Goal: Participate in discussion: Engage in conversation with other users on a specific topic

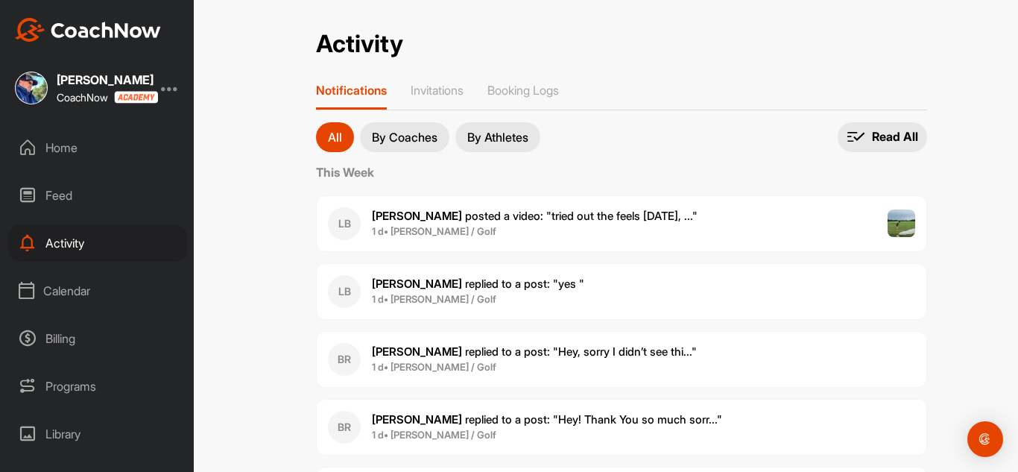
click at [79, 191] on div "Feed" at bounding box center [97, 195] width 179 height 37
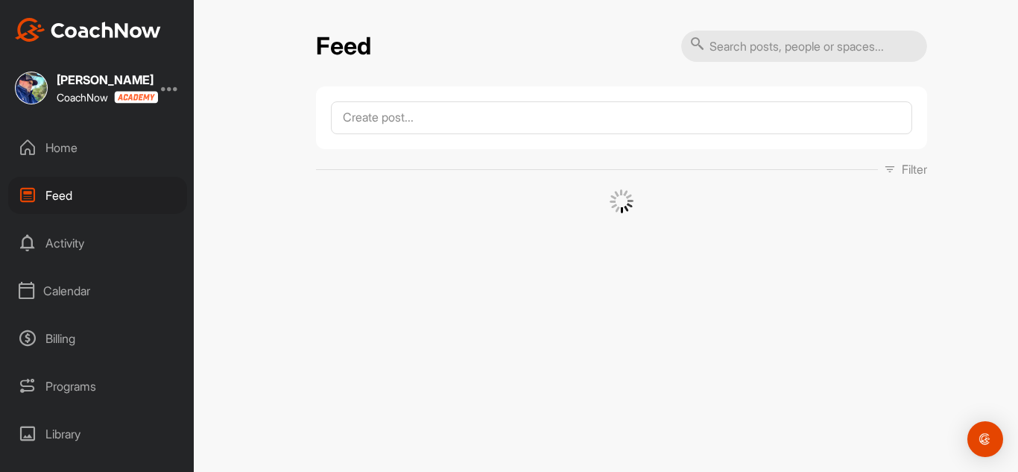
click at [82, 148] on div "Home" at bounding box center [97, 147] width 179 height 37
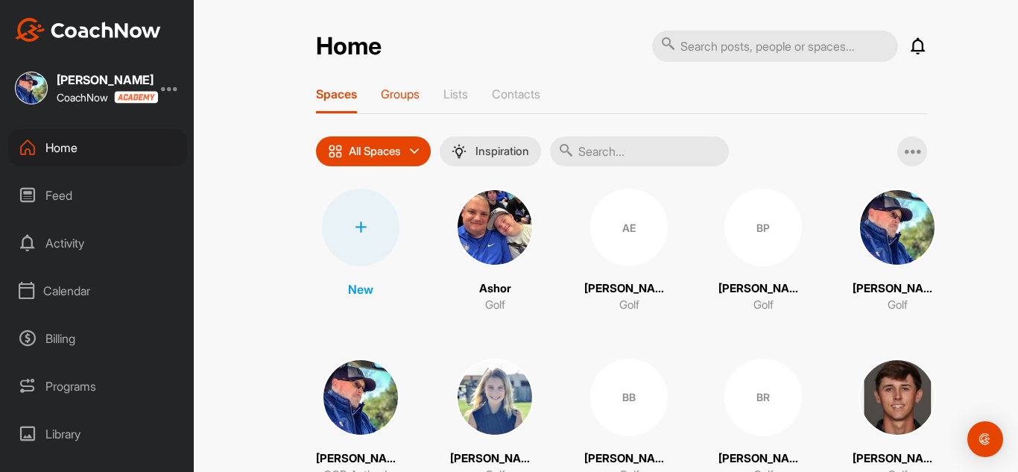
click at [411, 97] on p "Groups" at bounding box center [400, 93] width 39 height 15
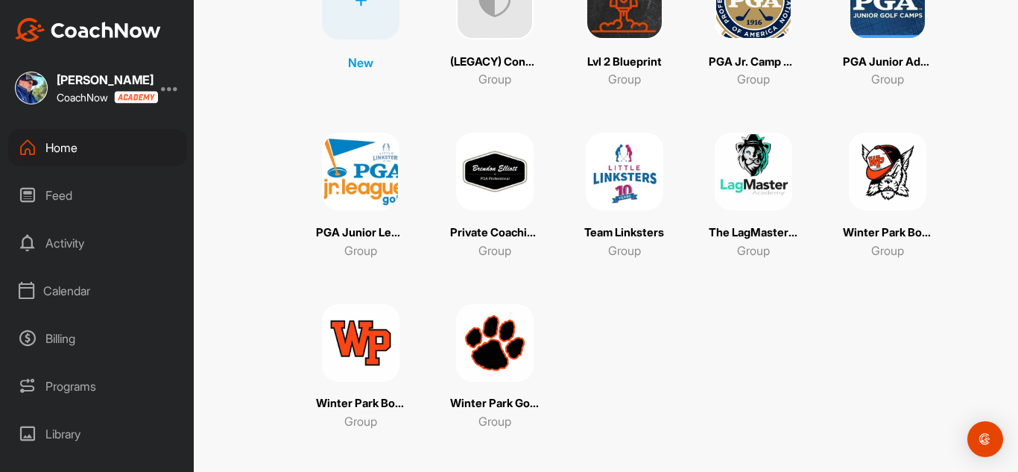
scroll to position [237, 0]
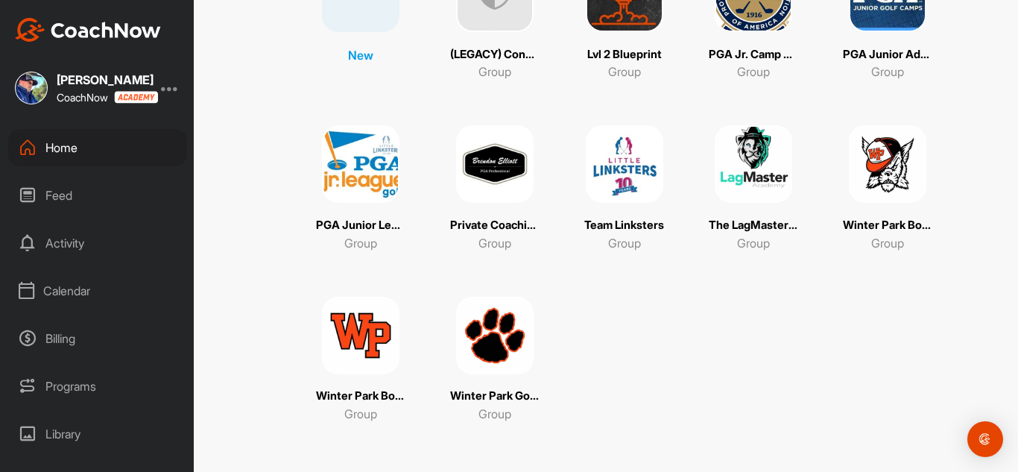
click at [354, 349] on img at bounding box center [361, 336] width 78 height 78
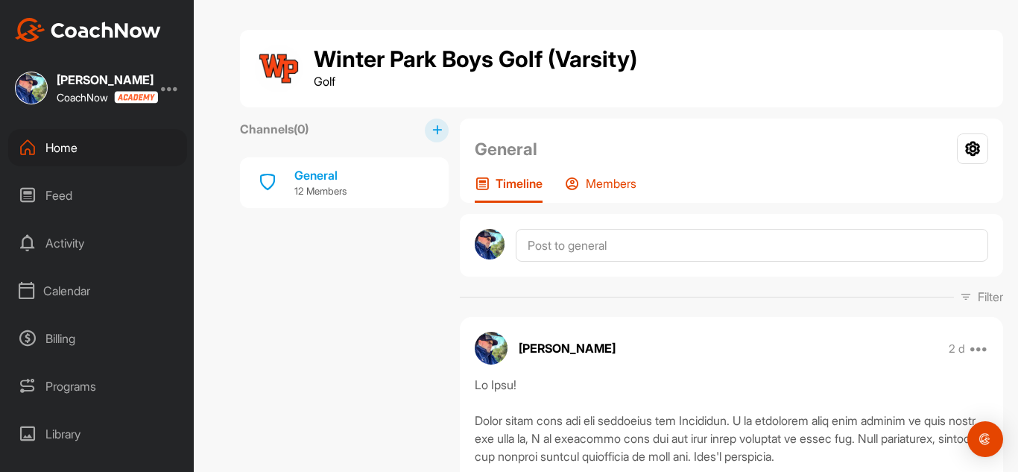
click at [607, 182] on p "Members" at bounding box center [611, 183] width 51 height 15
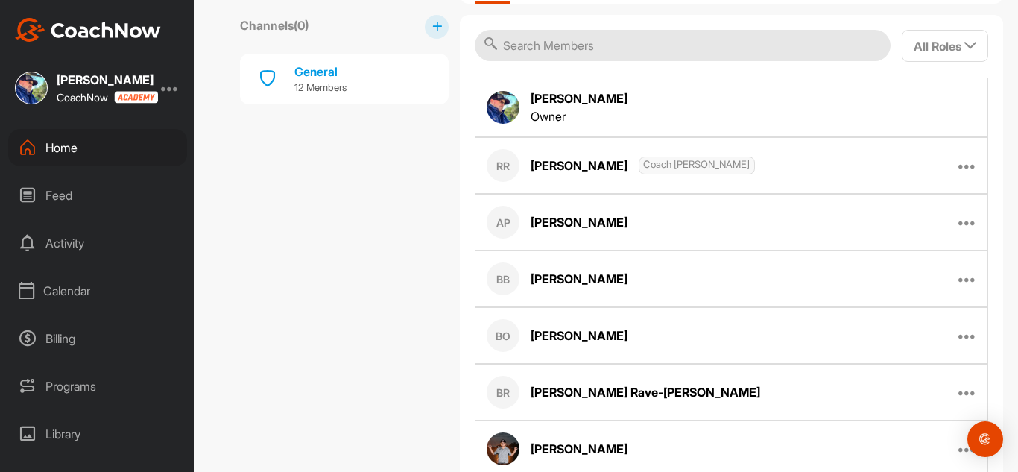
scroll to position [280, 0]
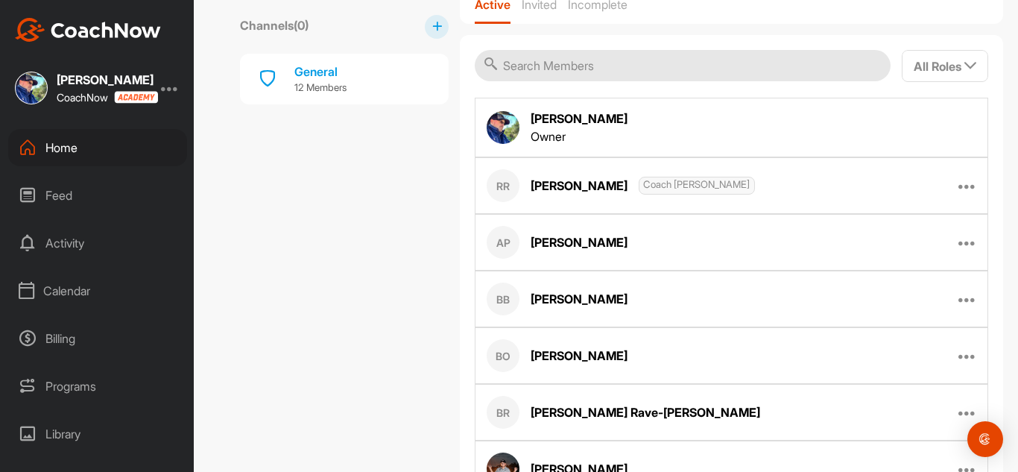
click at [341, 200] on div "Channels ( 0 ) General 12 Members" at bounding box center [344, 324] width 209 height 971
click at [44, 192] on div "Feed" at bounding box center [97, 195] width 179 height 37
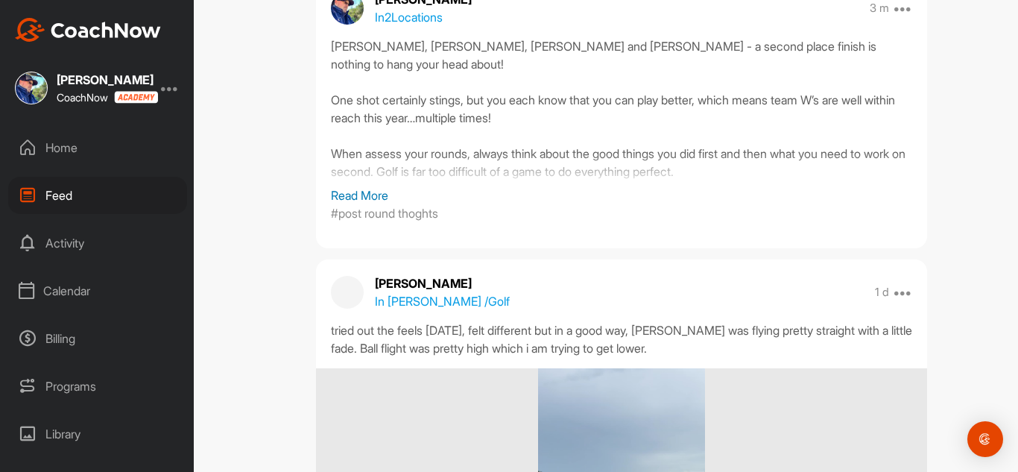
scroll to position [671, 0]
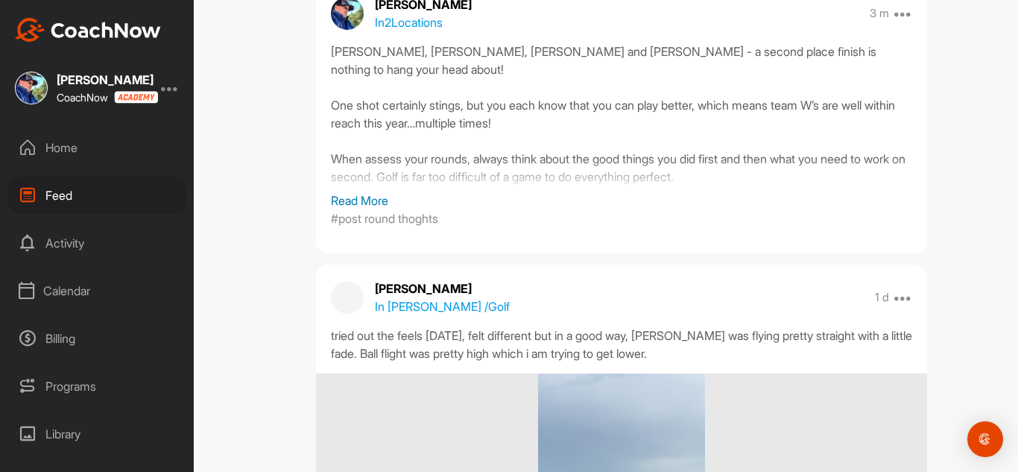
click at [432, 26] on p "In 2 Locations" at bounding box center [409, 22] width 68 height 18
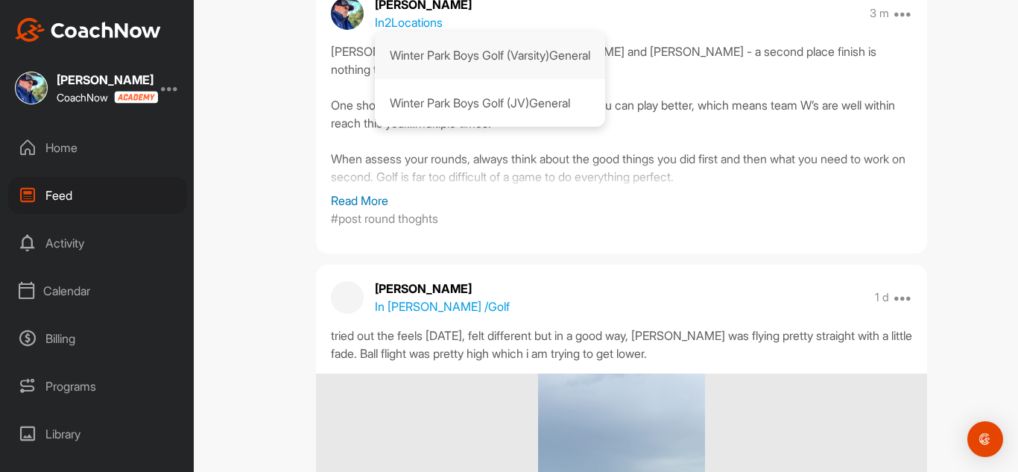
click at [519, 60] on p "Winter Park Boys Golf (Varsity) General" at bounding box center [490, 55] width 201 height 18
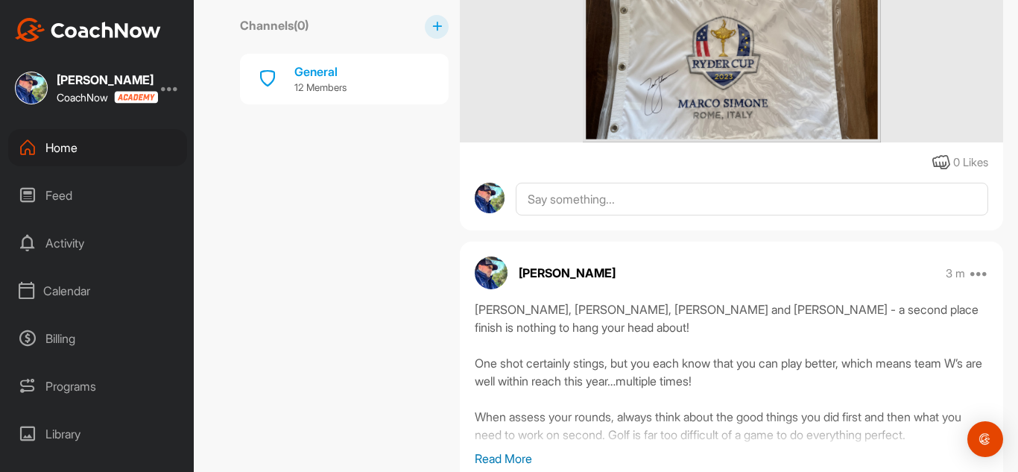
scroll to position [671, 0]
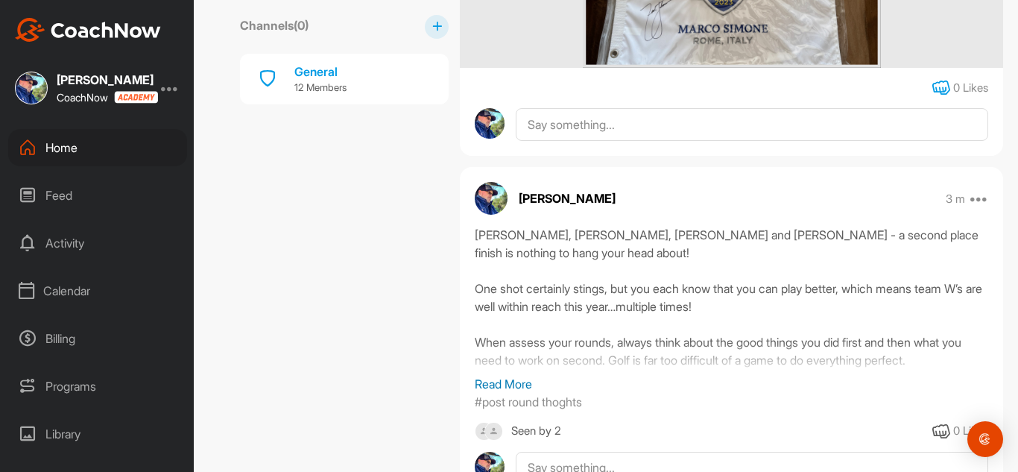
click at [932, 89] on icon at bounding box center [941, 88] width 18 height 18
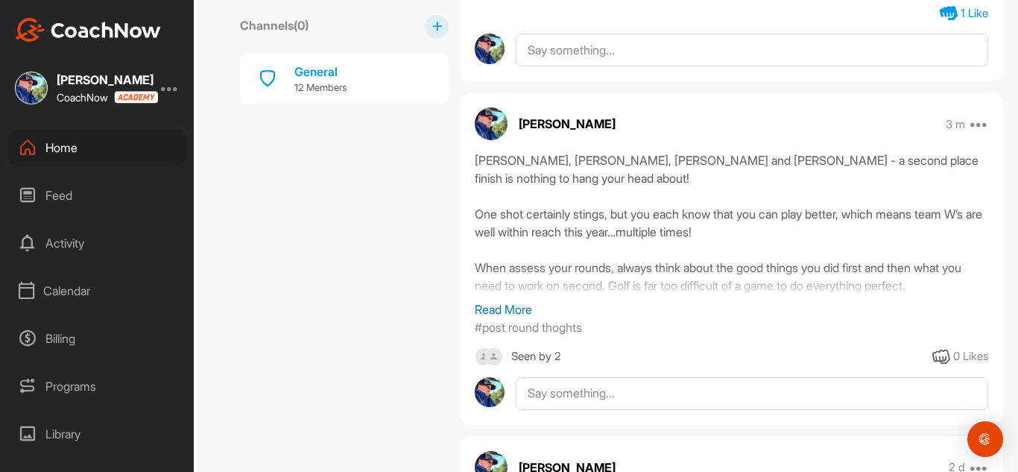
scroll to position [820, 0]
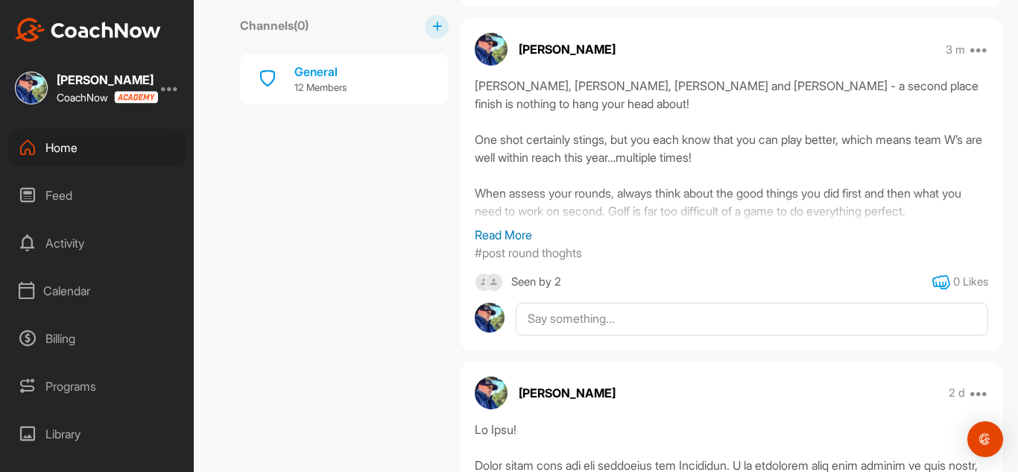
click at [932, 282] on icon at bounding box center [941, 283] width 18 height 18
click at [556, 280] on div "Seen by 2" at bounding box center [536, 282] width 50 height 19
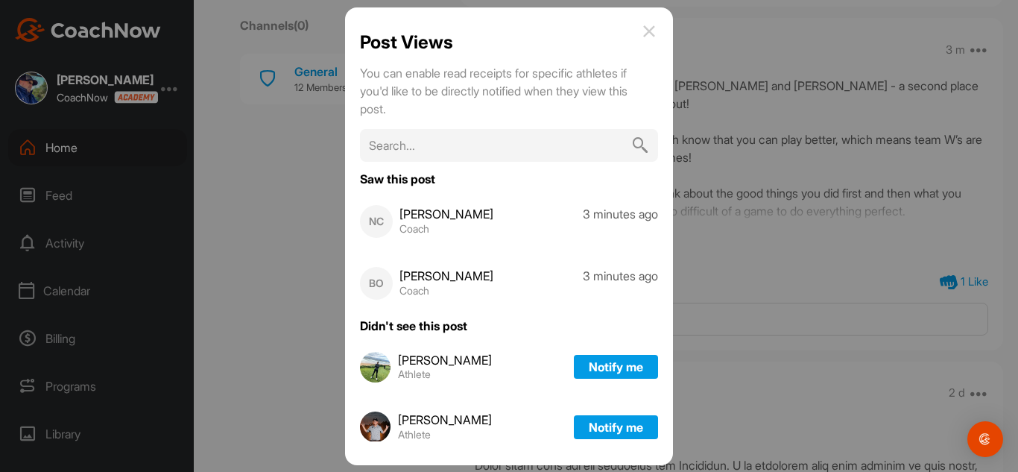
click at [658, 27] on img at bounding box center [649, 31] width 18 height 18
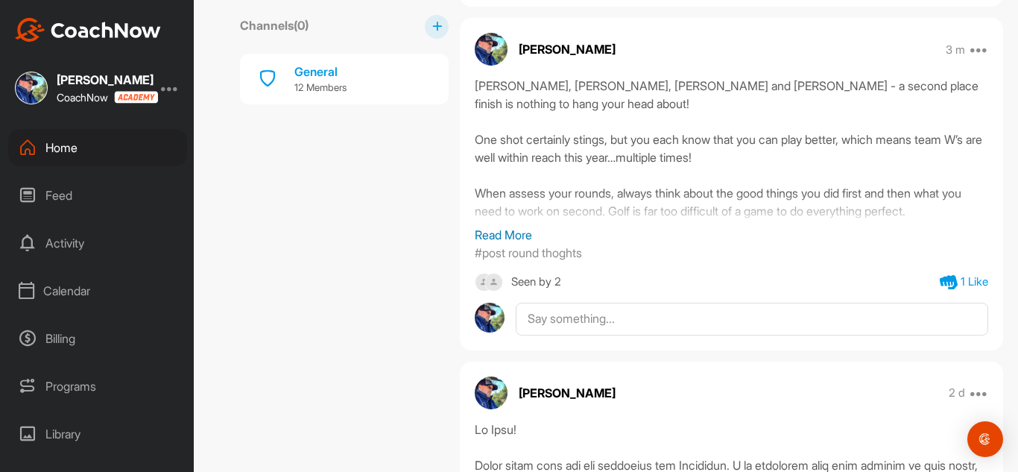
click at [507, 232] on p "Read More" at bounding box center [732, 235] width 514 height 18
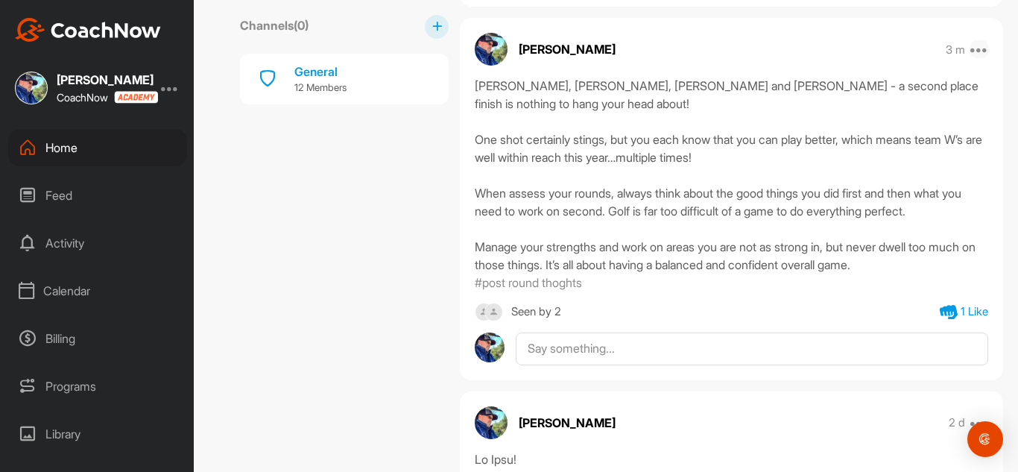
click at [971, 54] on icon at bounding box center [980, 49] width 18 height 18
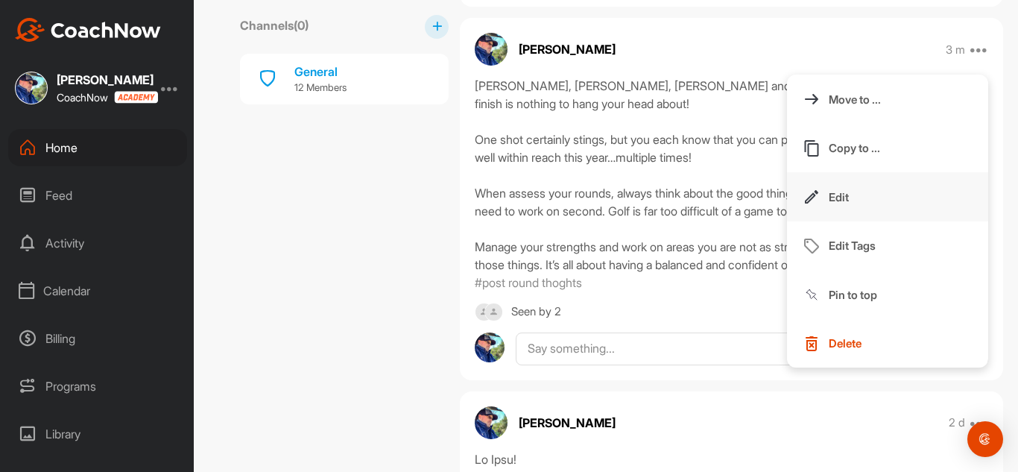
click at [805, 202] on img at bounding box center [812, 197] width 18 height 18
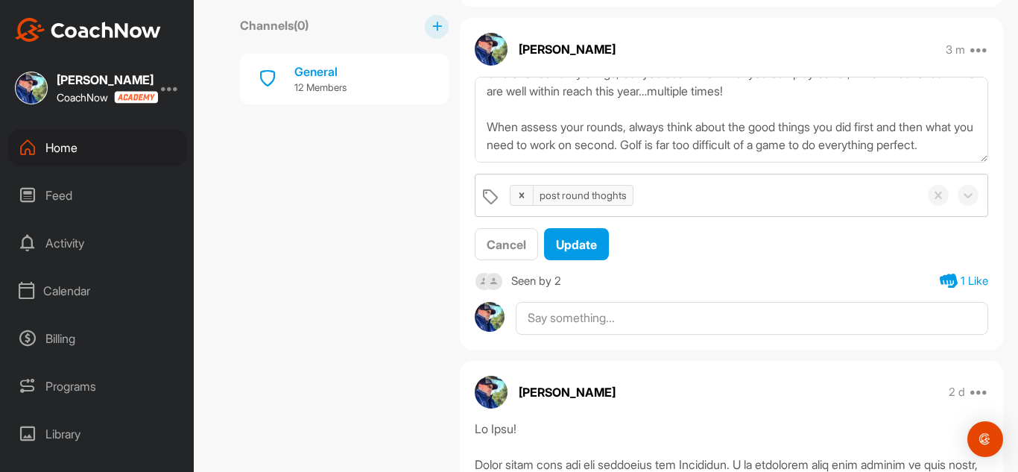
scroll to position [75, 0]
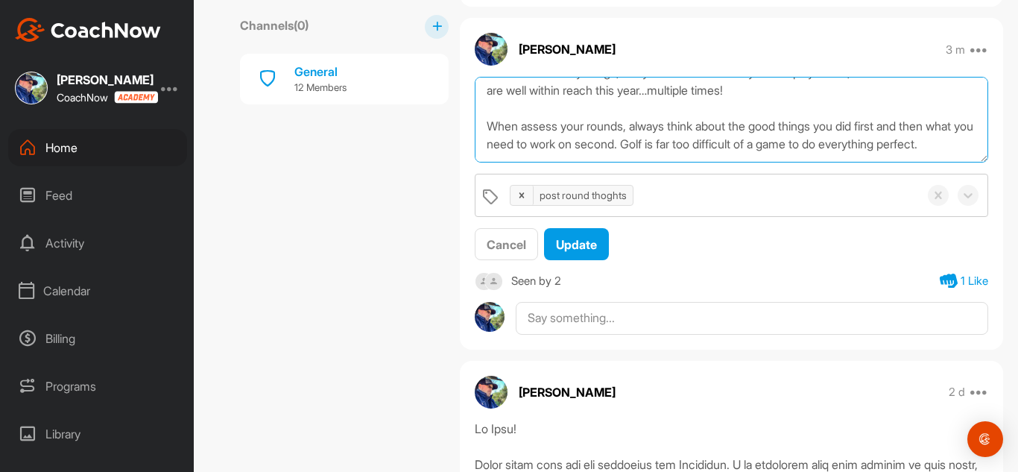
click at [562, 128] on textarea "[PERSON_NAME], [PERSON_NAME], [PERSON_NAME] and [PERSON_NAME] - a second place …" at bounding box center [732, 120] width 514 height 86
click at [700, 119] on textarea "[PERSON_NAME], [PERSON_NAME], [PERSON_NAME] and [PERSON_NAME] - a second place …" at bounding box center [732, 120] width 514 height 86
click at [646, 127] on textarea "[PERSON_NAME], [PERSON_NAME], [PERSON_NAME] and [PERSON_NAME] - a second place …" at bounding box center [732, 120] width 514 height 86
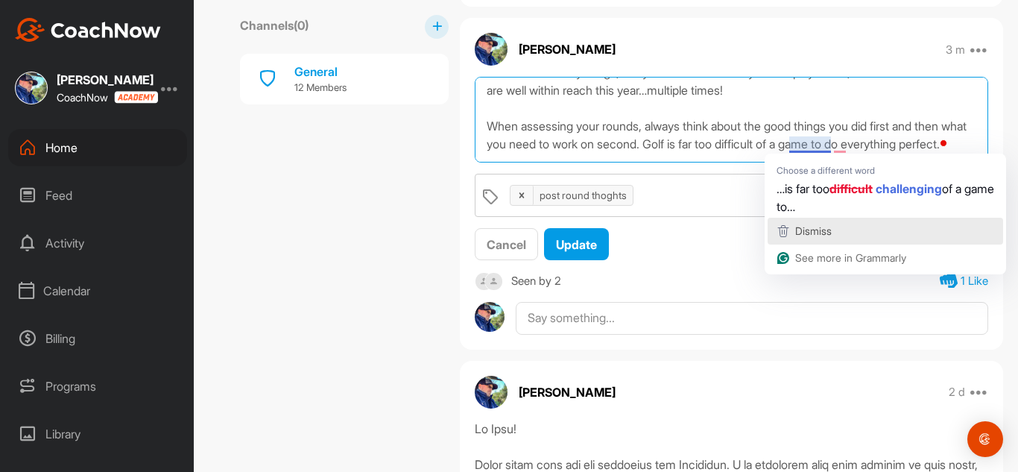
click at [809, 227] on span "Dismiss" at bounding box center [813, 230] width 37 height 13
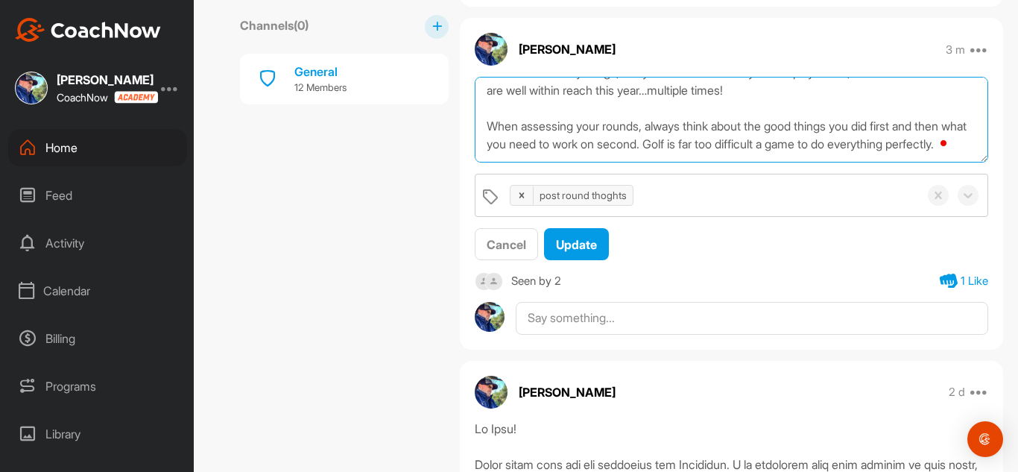
scroll to position [149, 0]
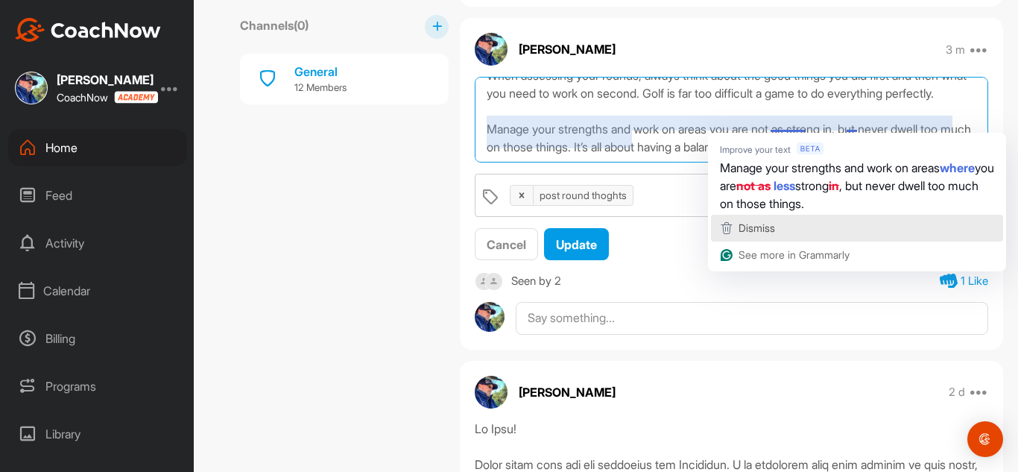
click at [797, 221] on div "Dismiss" at bounding box center [857, 228] width 279 height 22
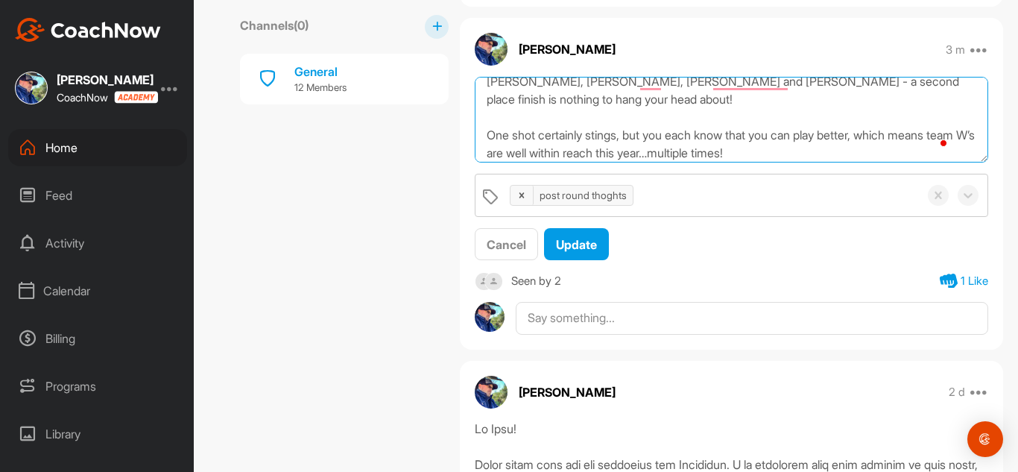
scroll to position [3, 0]
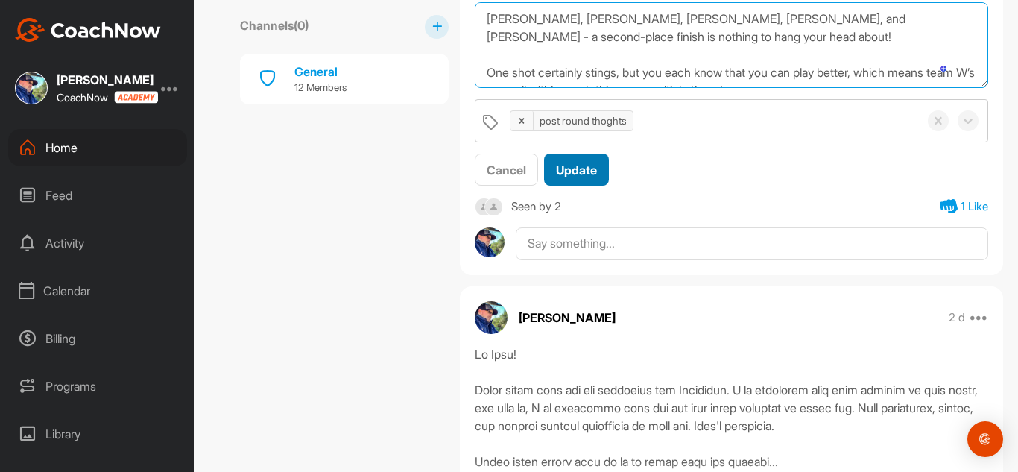
type textarea "[PERSON_NAME], [PERSON_NAME], [PERSON_NAME], [PERSON_NAME], and [PERSON_NAME] -…"
click at [581, 166] on span "Update" at bounding box center [576, 169] width 41 height 15
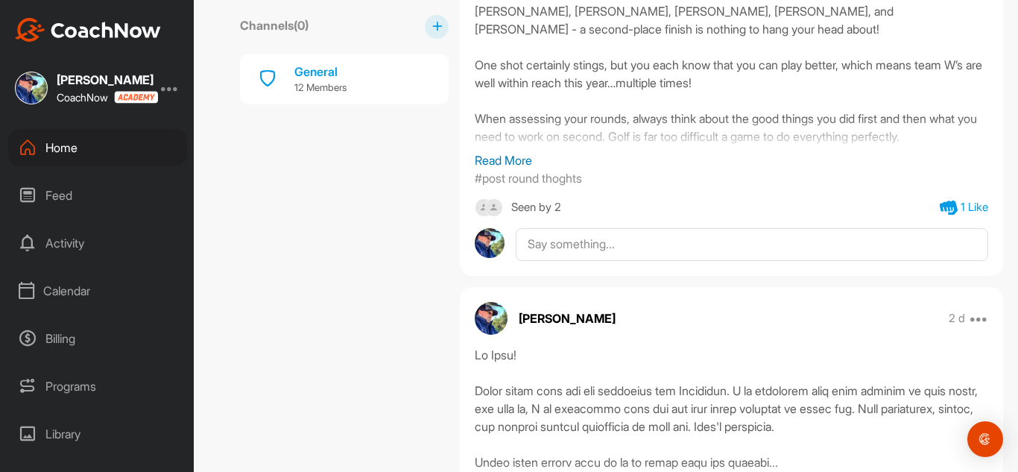
click at [507, 157] on p "Read More" at bounding box center [732, 160] width 514 height 18
